Goal: Task Accomplishment & Management: Use online tool/utility

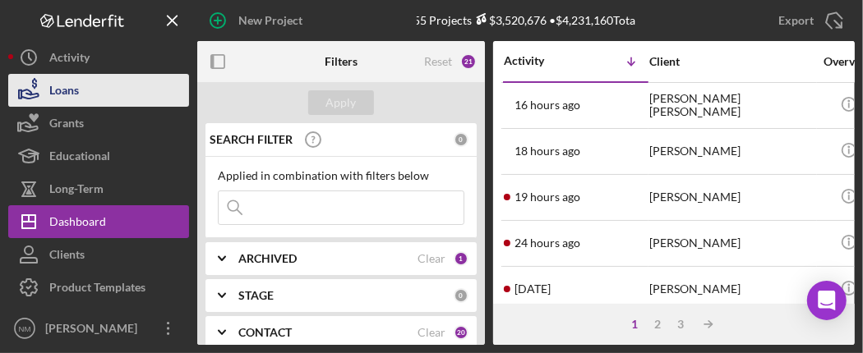
click at [82, 89] on button "Loans" at bounding box center [98, 90] width 181 height 33
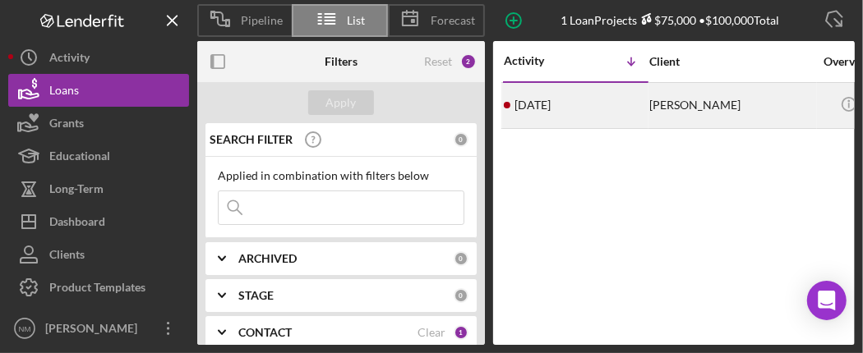
click at [719, 114] on div "[PERSON_NAME]" at bounding box center [731, 106] width 164 height 44
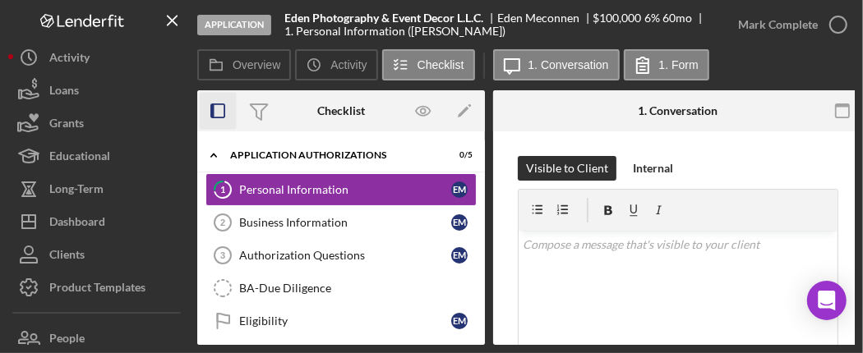
click at [219, 109] on icon "button" at bounding box center [218, 111] width 37 height 37
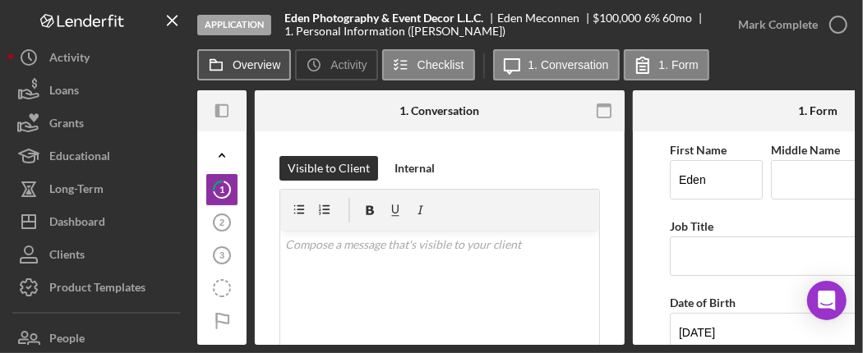
click at [233, 61] on button "Overview" at bounding box center [244, 64] width 94 height 31
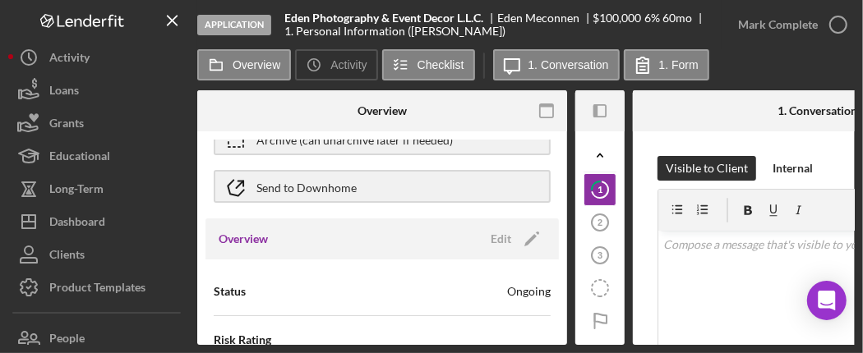
scroll to position [85, 0]
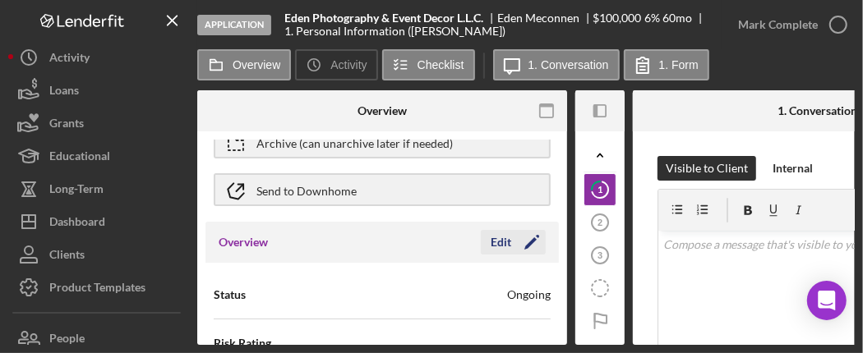
click at [524, 245] on polygon "button" at bounding box center [530, 243] width 12 height 12
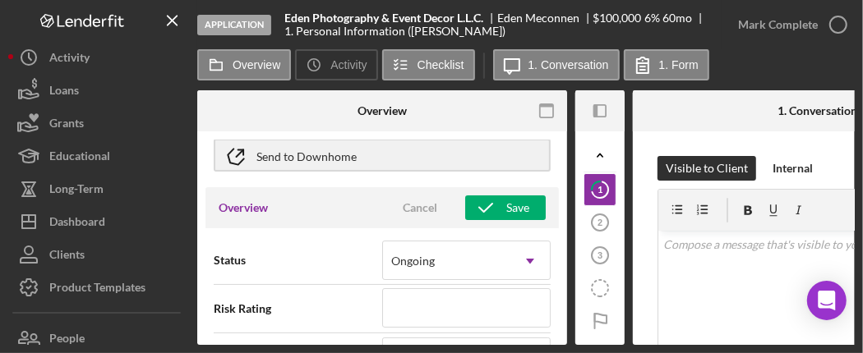
scroll to position [0, 0]
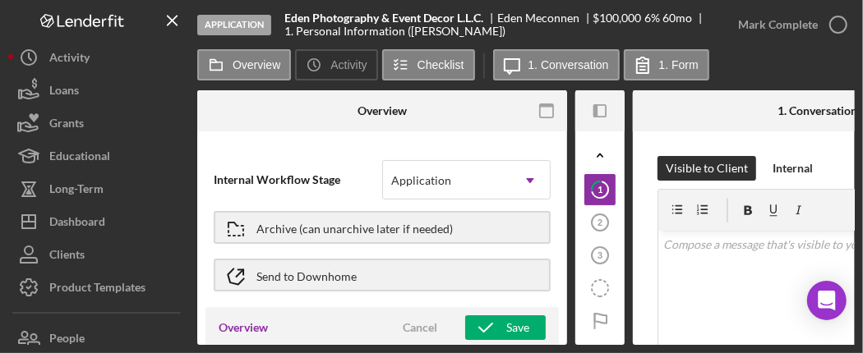
drag, startPoint x: 707, startPoint y: 102, endPoint x: 738, endPoint y: 57, distance: 54.9
click at [738, 57] on div "Overview Icon/History Activity Checklist Icon/Message 1. Conversation 1. Form" at bounding box center [525, 65] width 657 height 33
click at [666, 63] on label "1. Form" at bounding box center [678, 64] width 39 height 13
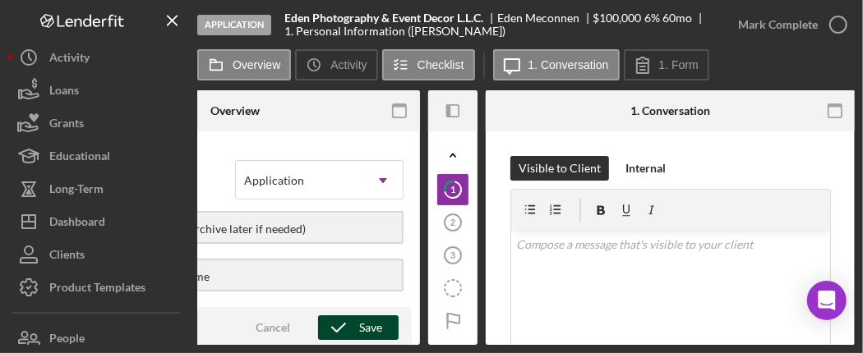
click at [368, 329] on div "Save" at bounding box center [370, 328] width 23 height 25
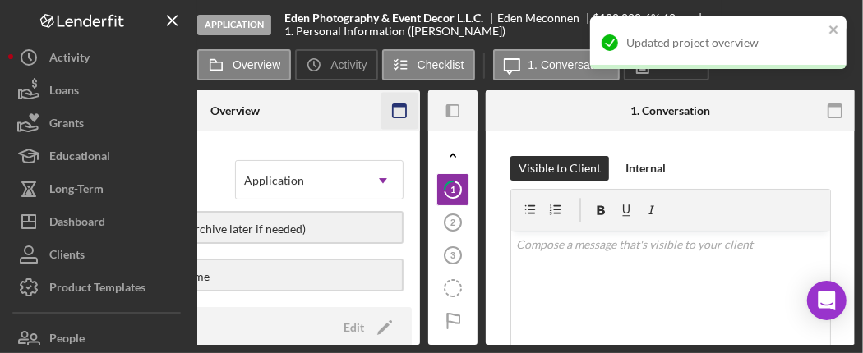
click at [399, 107] on icon "button" at bounding box center [399, 111] width 37 height 37
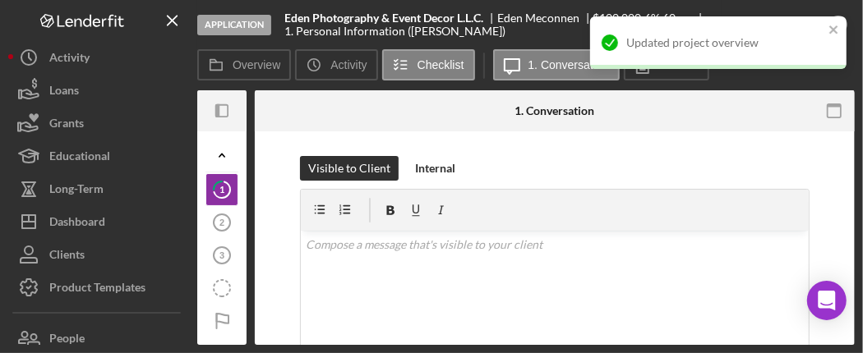
scroll to position [0, 0]
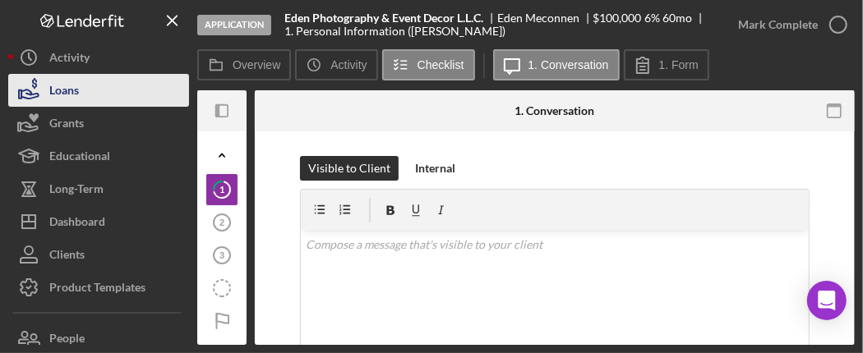
click at [63, 102] on div "Loans" at bounding box center [64, 92] width 30 height 37
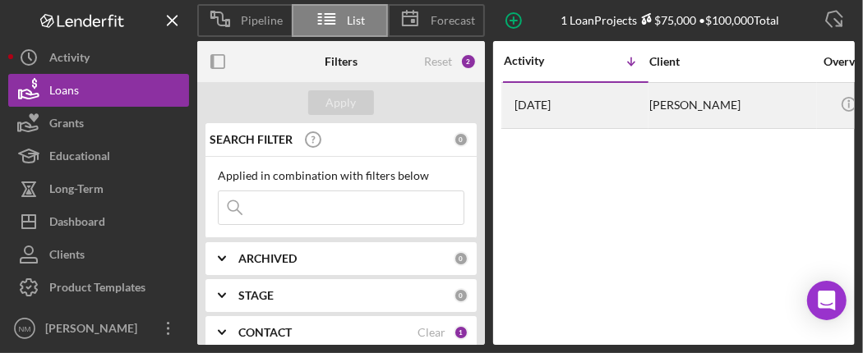
click at [616, 110] on div "[DATE] [PERSON_NAME]" at bounding box center [576, 106] width 144 height 44
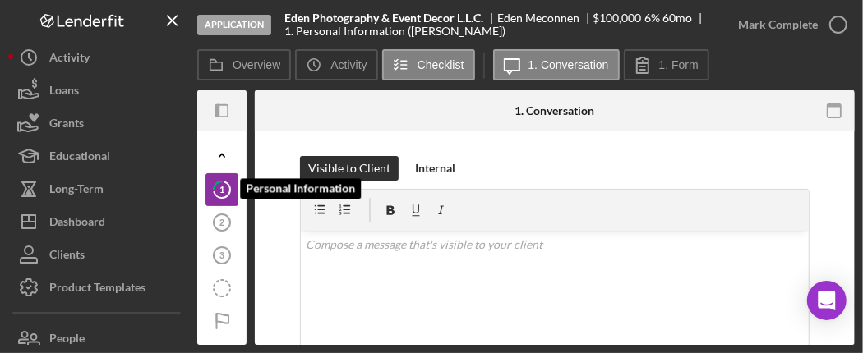
click at [206, 188] on icon "1" at bounding box center [221, 189] width 41 height 41
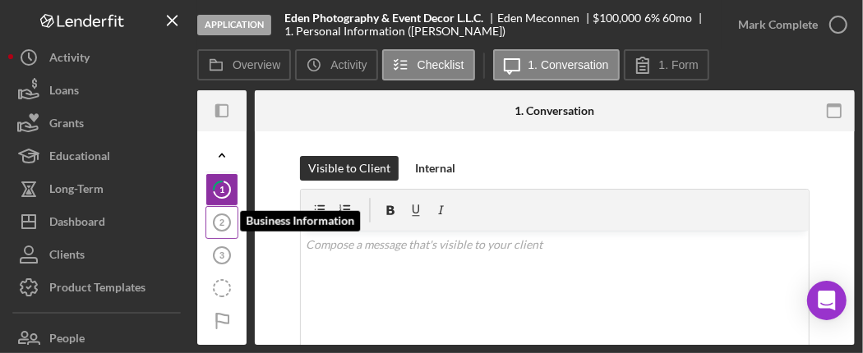
click at [224, 231] on icon "Business Information 2" at bounding box center [221, 222] width 41 height 41
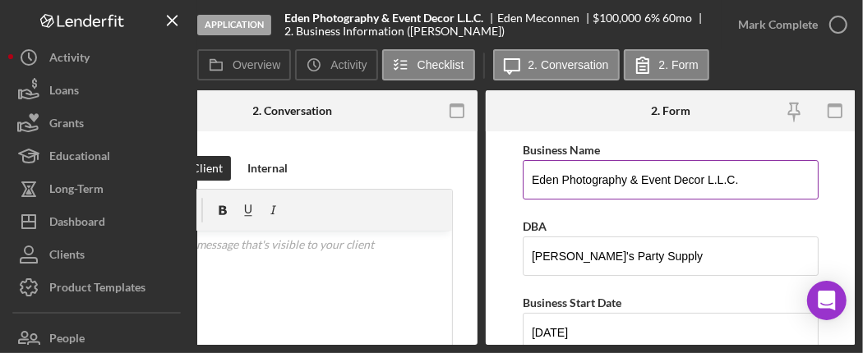
drag, startPoint x: 752, startPoint y: 177, endPoint x: 528, endPoint y: 197, distance: 224.4
click at [528, 197] on input "Eden Photography & Event Decor L.L.C." at bounding box center [671, 179] width 296 height 39
click at [499, 212] on form "Business Name [PERSON_NAME] Photography & Event Decor L.L.C. DBA Eden's Party S…" at bounding box center [671, 238] width 370 height 214
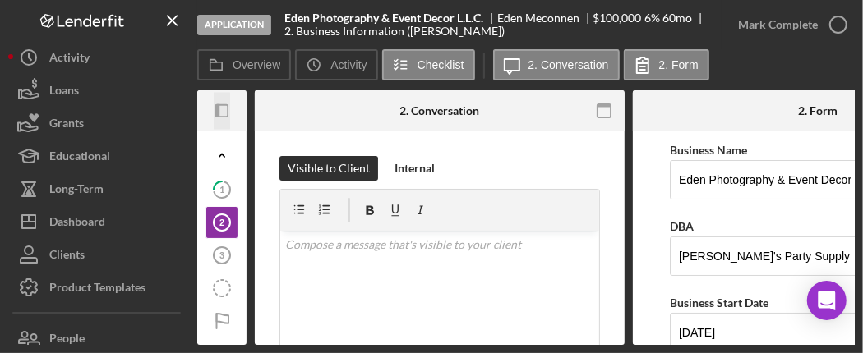
click at [220, 105] on icon "Icon/Panel Side Expand" at bounding box center [222, 111] width 37 height 37
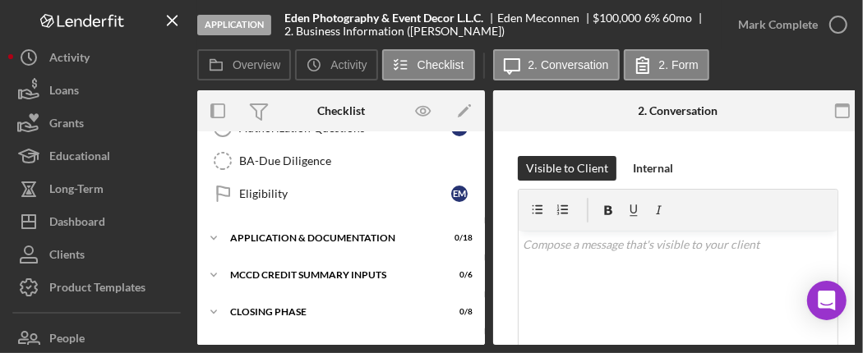
scroll to position [127, 0]
click at [212, 233] on icon "Icon/Expander" at bounding box center [213, 238] width 33 height 33
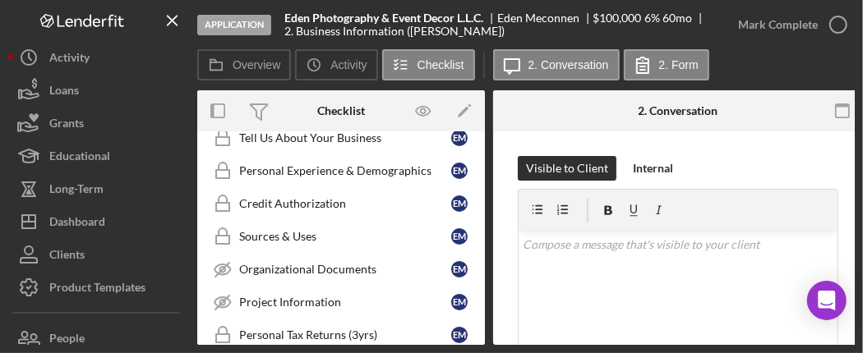
scroll to position [364, 0]
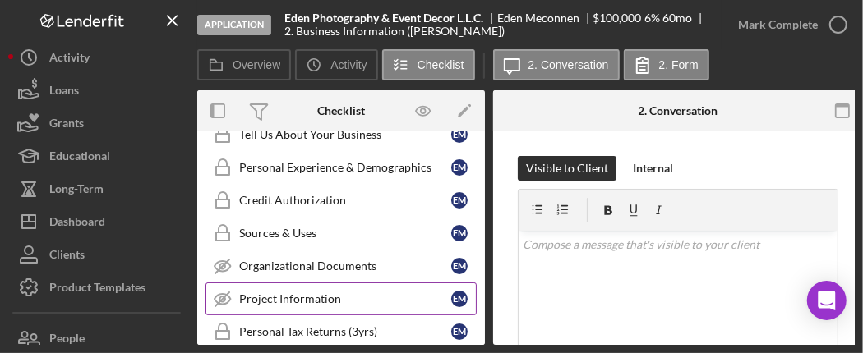
click at [326, 293] on div "Project Information" at bounding box center [345, 299] width 212 height 13
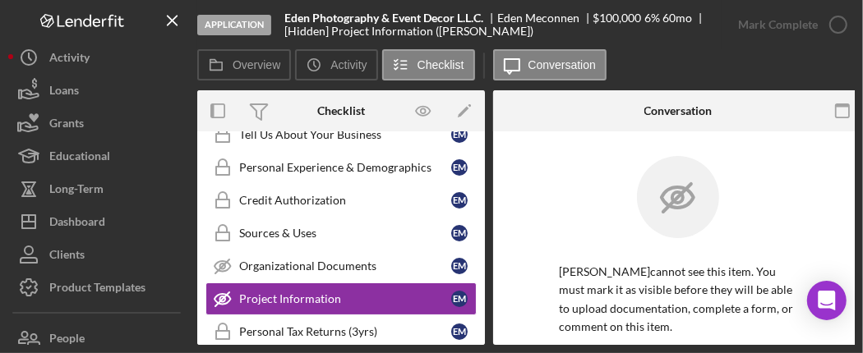
scroll to position [192, 0]
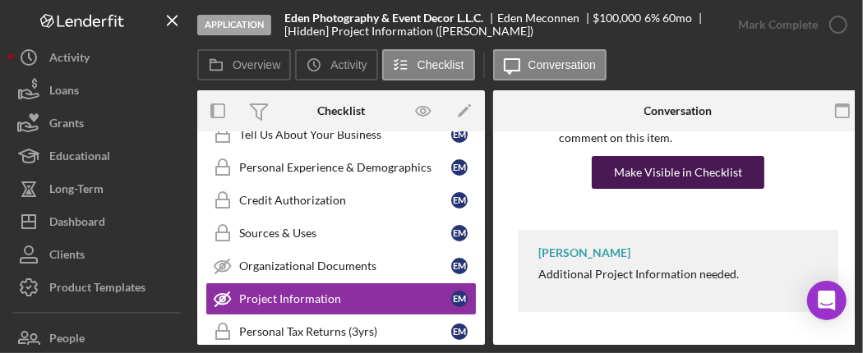
click at [710, 163] on div "Make Visible in Checklist" at bounding box center [678, 172] width 128 height 33
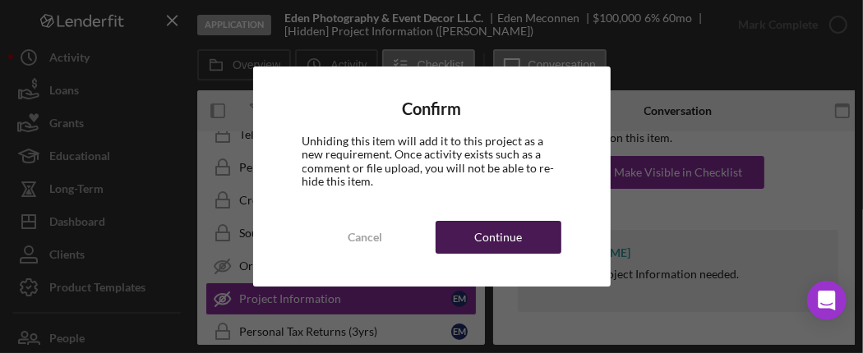
click at [482, 239] on div "Continue" at bounding box center [498, 237] width 48 height 33
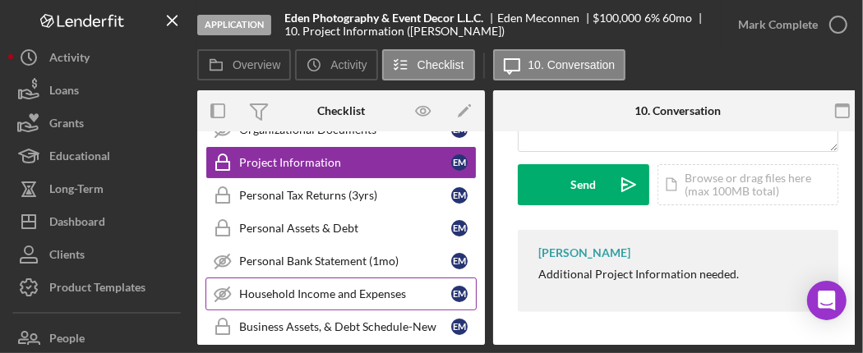
scroll to position [548, 0]
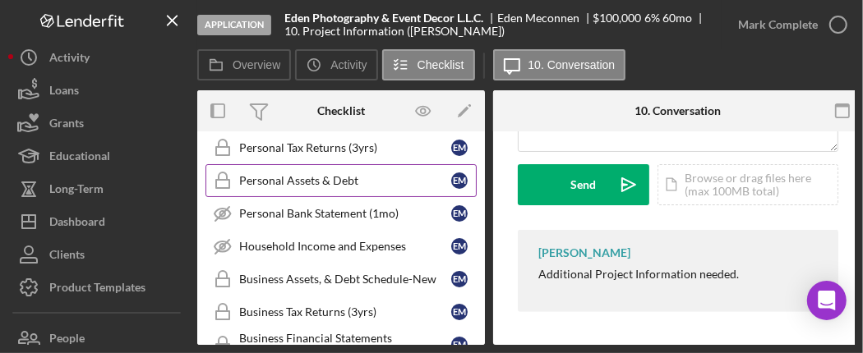
click at [320, 174] on div "Personal Assets & Debt" at bounding box center [345, 180] width 212 height 13
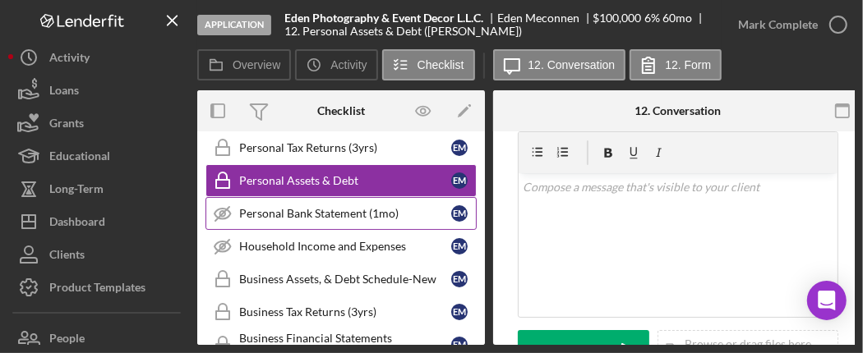
click at [403, 207] on div "Personal Bank Statement (1mo)" at bounding box center [345, 213] width 212 height 13
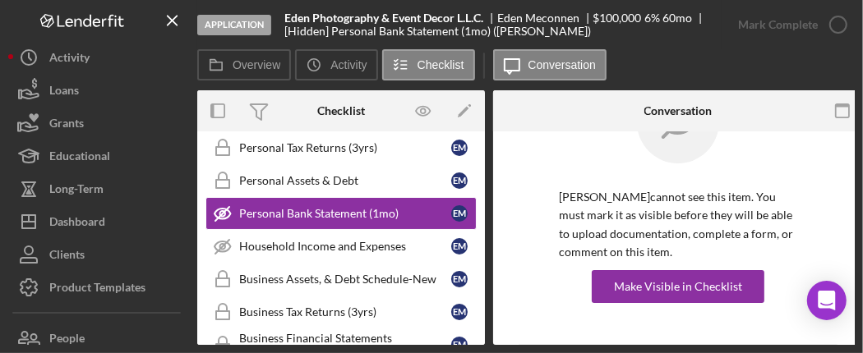
scroll to position [76, 0]
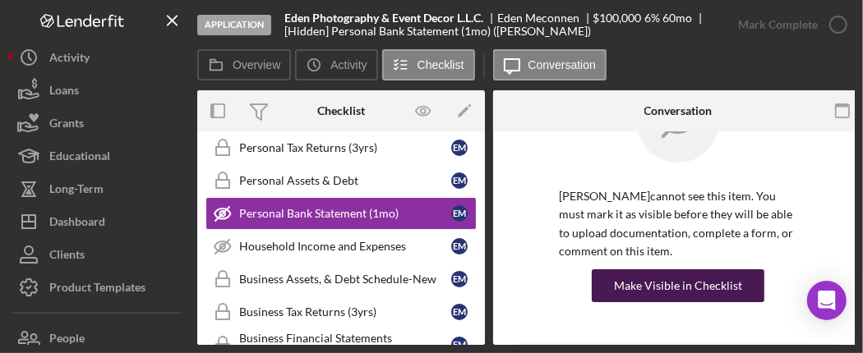
click at [664, 287] on div "Make Visible in Checklist" at bounding box center [678, 286] width 128 height 33
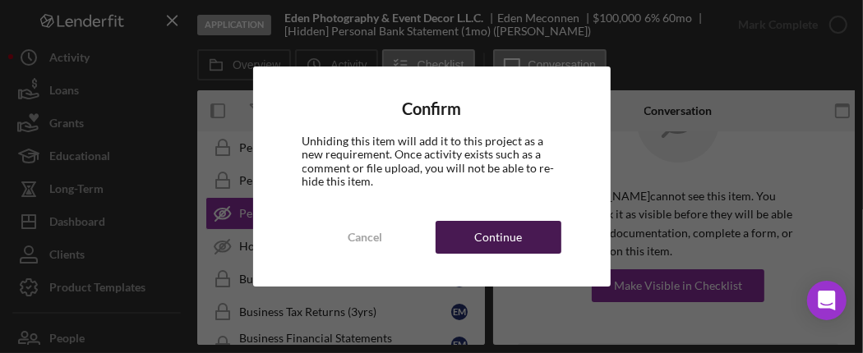
click at [501, 223] on div "Continue" at bounding box center [498, 237] width 48 height 33
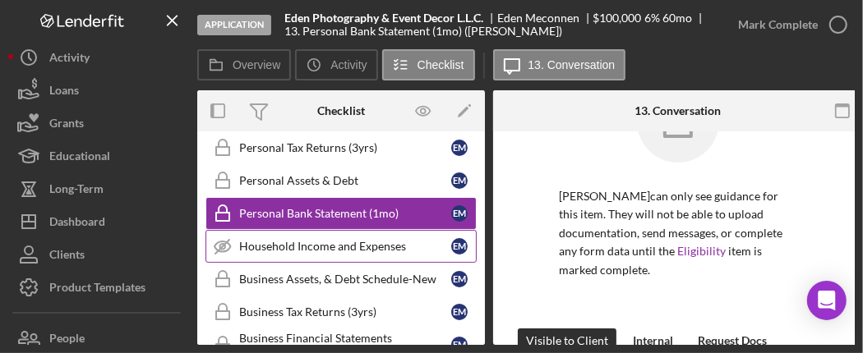
click at [307, 240] on div "Household Income and Expenses" at bounding box center [345, 246] width 212 height 13
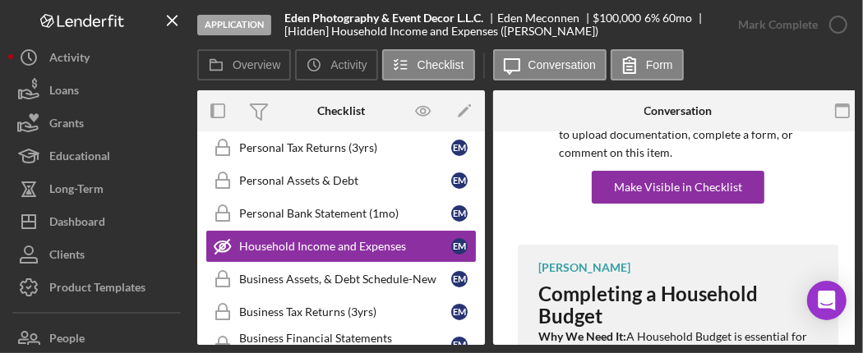
scroll to position [175, 0]
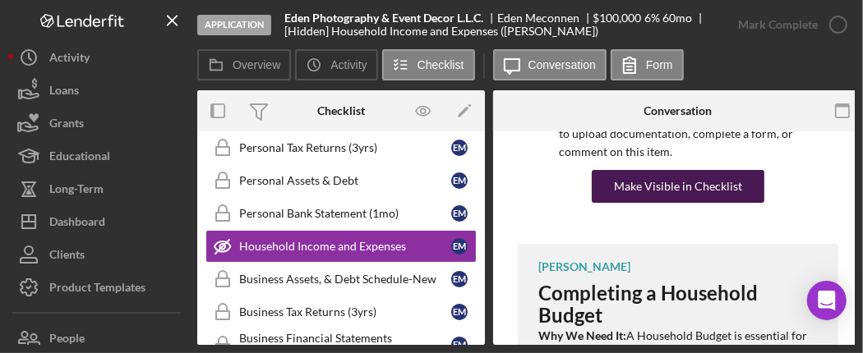
click at [675, 184] on div "Make Visible in Checklist" at bounding box center [678, 186] width 128 height 33
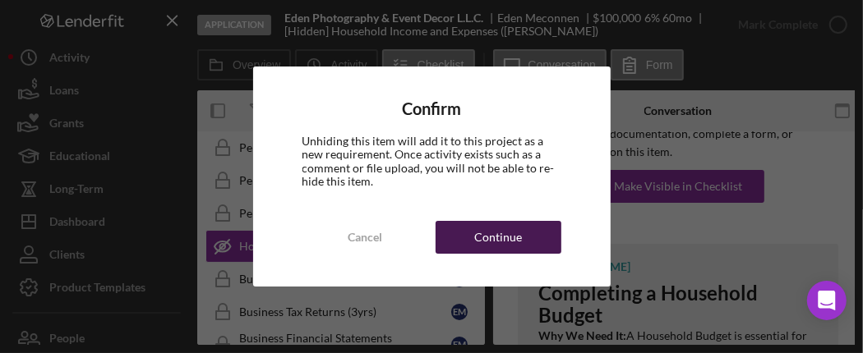
click at [502, 231] on div "Continue" at bounding box center [498, 237] width 48 height 33
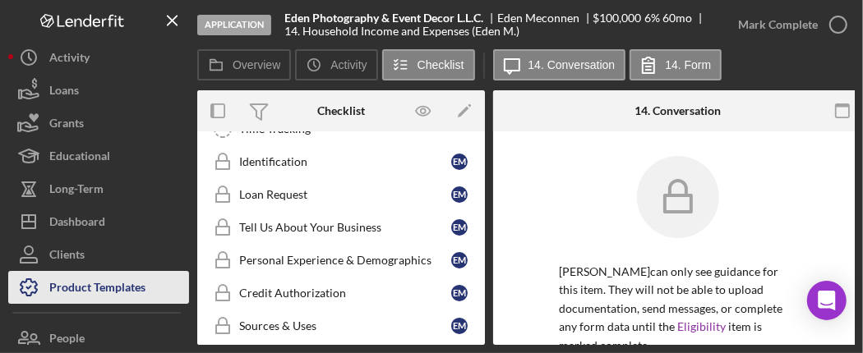
scroll to position [206, 0]
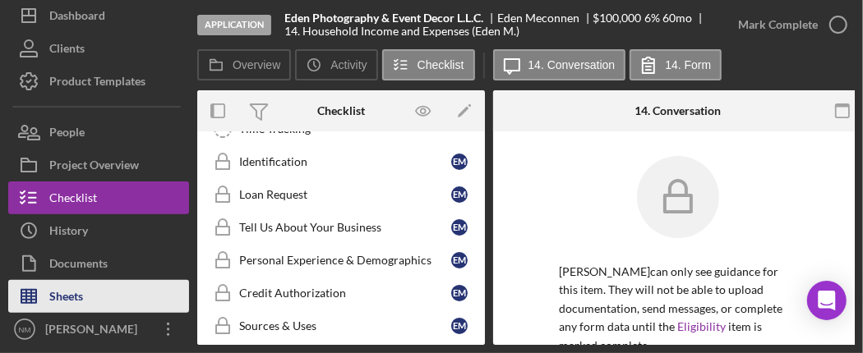
click at [78, 289] on div "Sheets" at bounding box center [66, 298] width 34 height 37
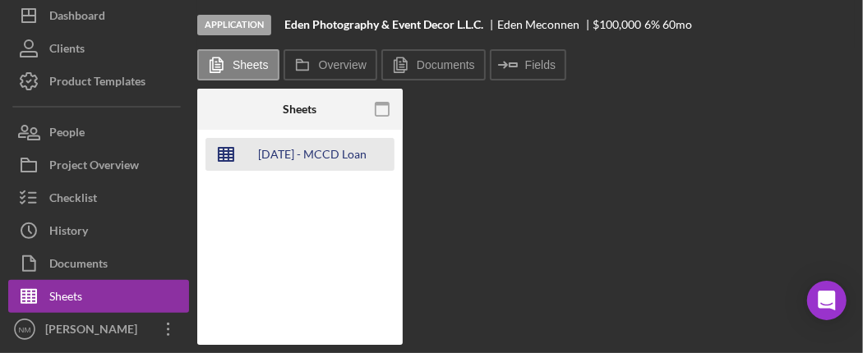
click at [293, 155] on div "[DATE] - MCCD Loan Templates" at bounding box center [312, 154] width 131 height 33
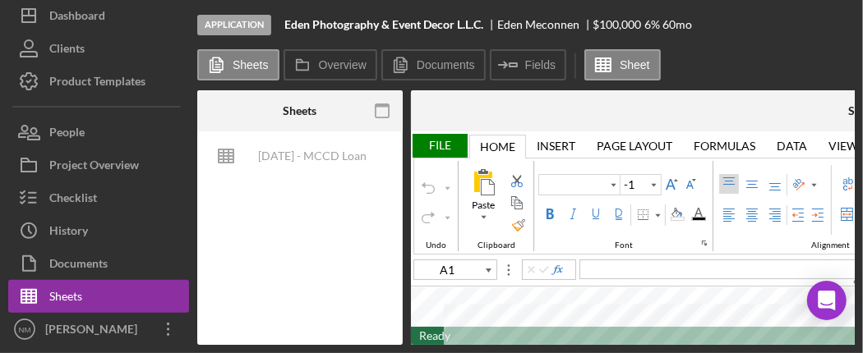
type input "Calibri"
type input "11"
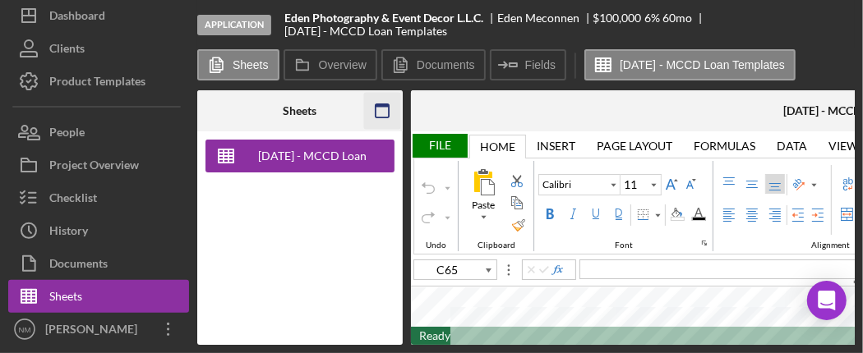
click at [383, 107] on icon "button" at bounding box center [381, 111] width 37 height 37
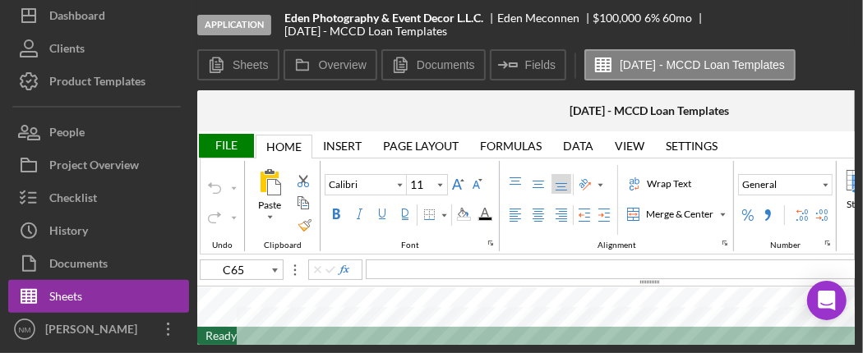
drag, startPoint x: 457, startPoint y: 284, endPoint x: 432, endPoint y: 160, distance: 126.5
click at [432, 160] on div "File Home Home Insert Insert Page Layout Page Layout Formulas Formulas Data Dat…" at bounding box center [649, 238] width 904 height 214
click at [624, 141] on div "View" at bounding box center [630, 146] width 30 height 13
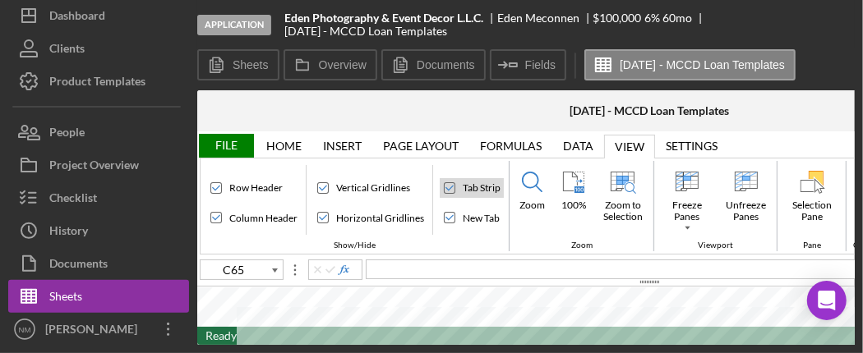
scroll to position [0, 246]
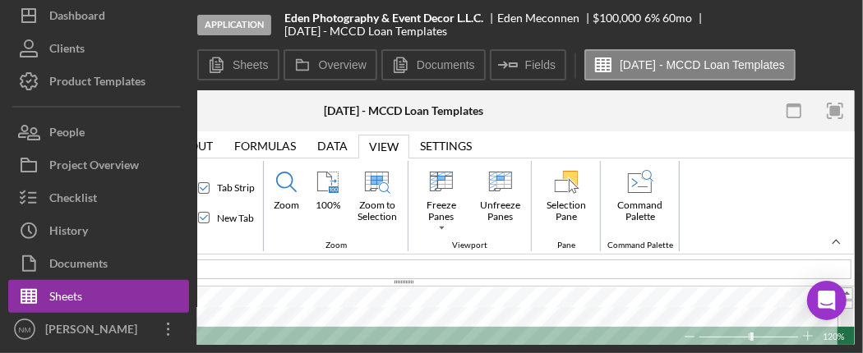
click at [834, 242] on div at bounding box center [836, 242] width 12 height 12
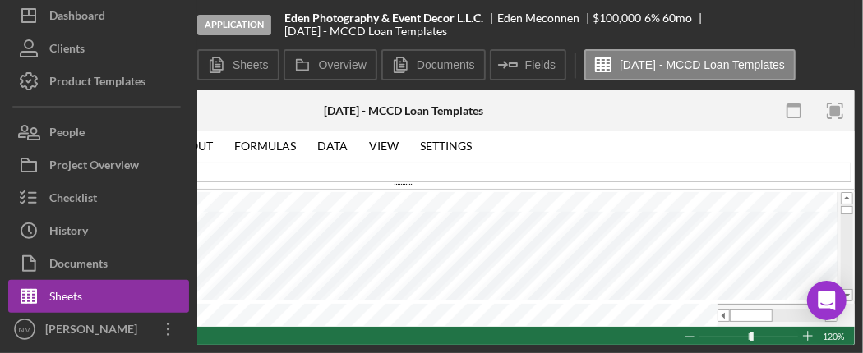
drag, startPoint x: 510, startPoint y: 340, endPoint x: 311, endPoint y: 342, distance: 198.9
click at [311, 342] on div "Sheets [DATE] - MCCD Loan Templates Overview Internal Workflow Stage Applicatio…" at bounding box center [525, 217] width 657 height 255
drag, startPoint x: 399, startPoint y: 344, endPoint x: 297, endPoint y: 344, distance: 101.9
click at [297, 344] on div "Sheets [DATE] - MCCD Loan Templates Overview Internal Workflow Stage Applicatio…" at bounding box center [525, 217] width 657 height 255
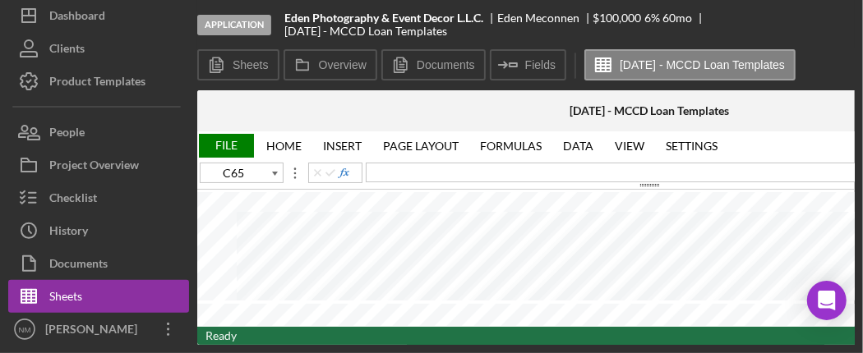
type input "I54"
click at [225, 141] on div "File" at bounding box center [225, 146] width 57 height 24
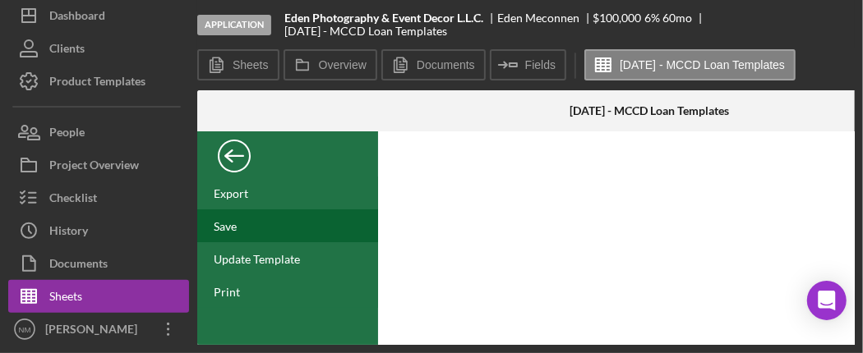
click at [220, 231] on div "Save" at bounding box center [225, 226] width 23 height 14
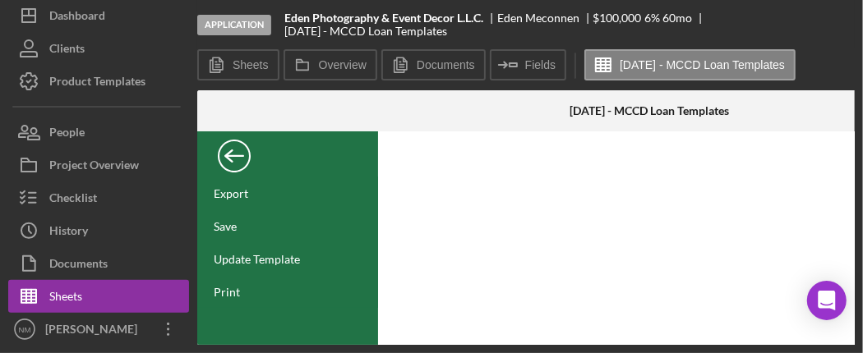
click at [239, 154] on div "Back" at bounding box center [234, 152] width 33 height 33
